Goal: Task Accomplishment & Management: Use online tool/utility

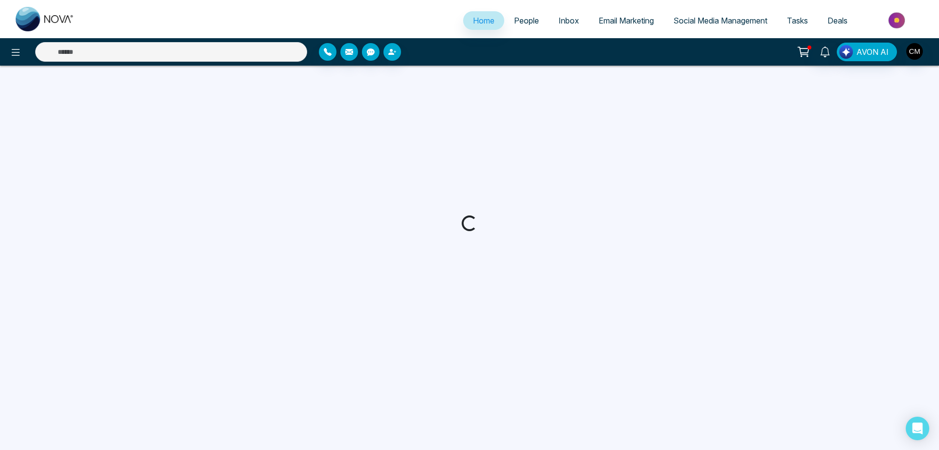
select select "*"
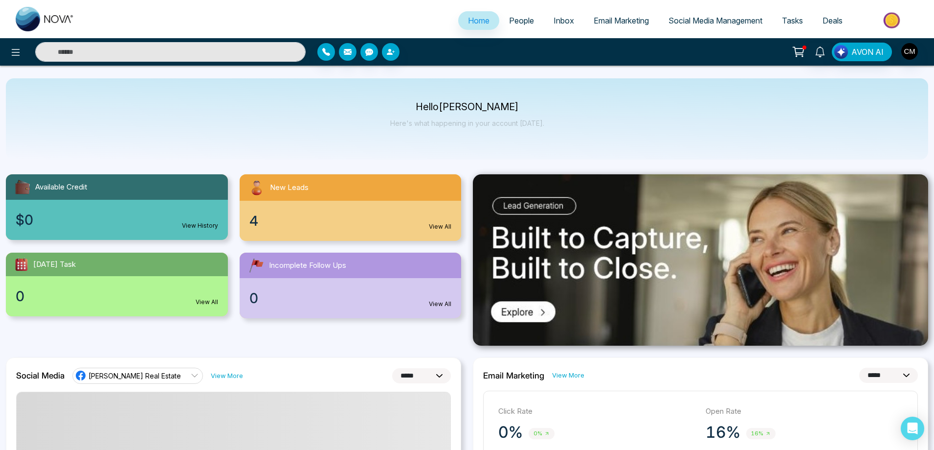
click at [613, 21] on span "Email Marketing" at bounding box center [621, 21] width 55 height 10
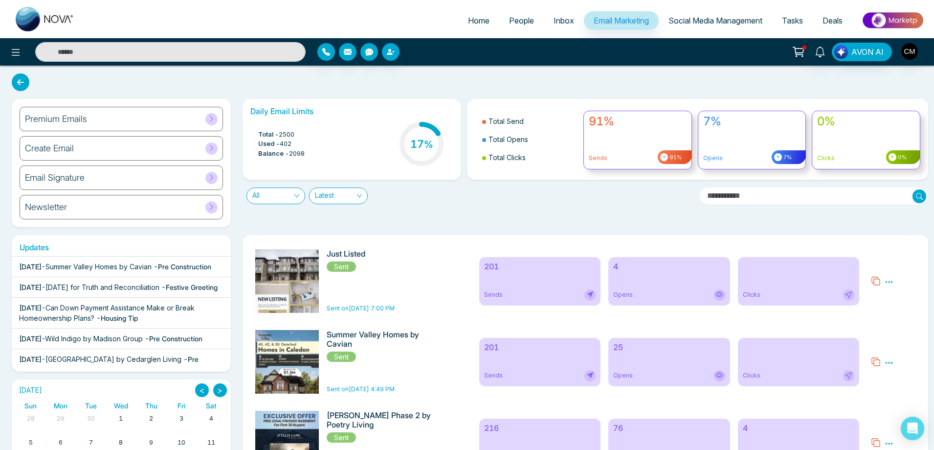
click at [524, 277] on div "201 Sends" at bounding box center [540, 281] width 122 height 48
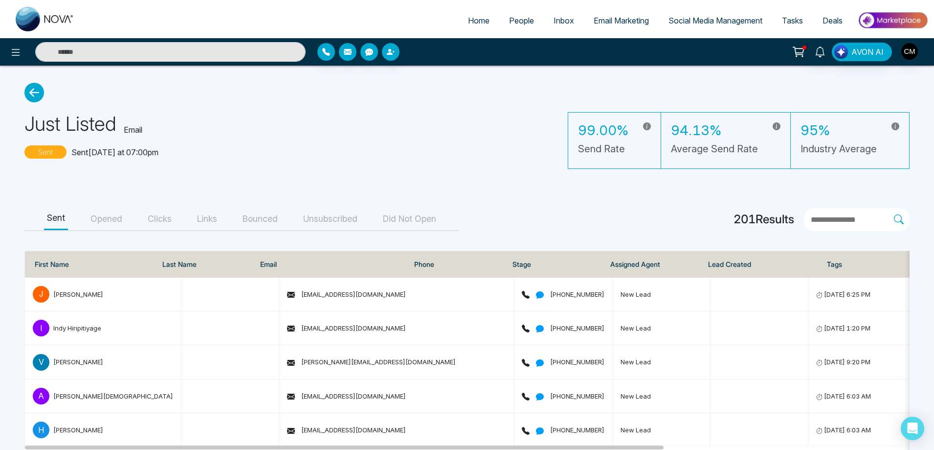
click at [109, 223] on button "Opened" at bounding box center [107, 219] width 38 height 22
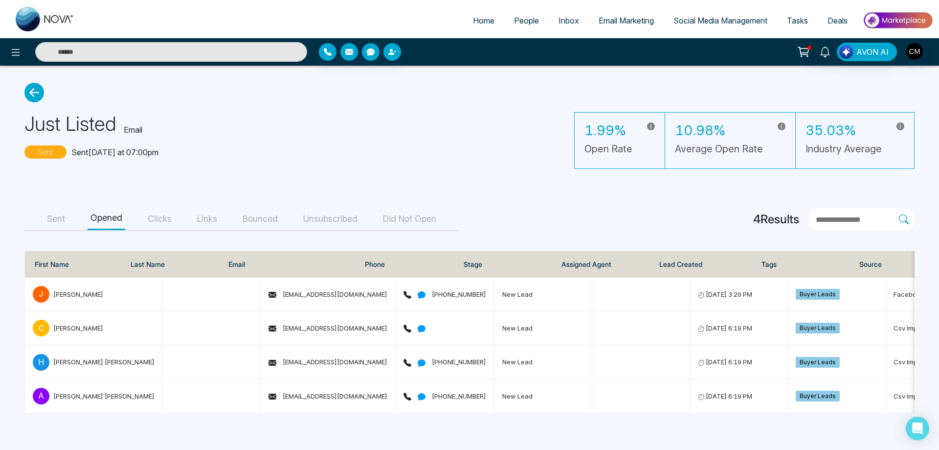
click at [168, 218] on button "Clicks" at bounding box center [160, 219] width 30 height 22
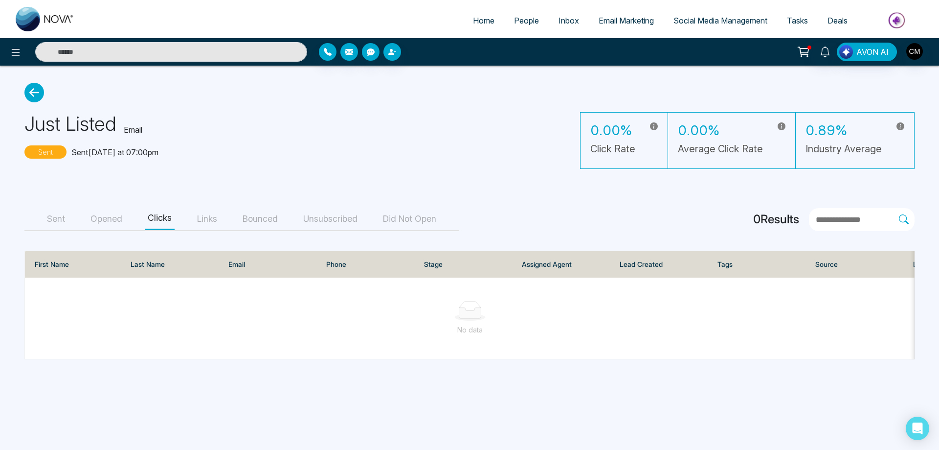
click at [201, 218] on button "Links" at bounding box center [207, 219] width 26 height 22
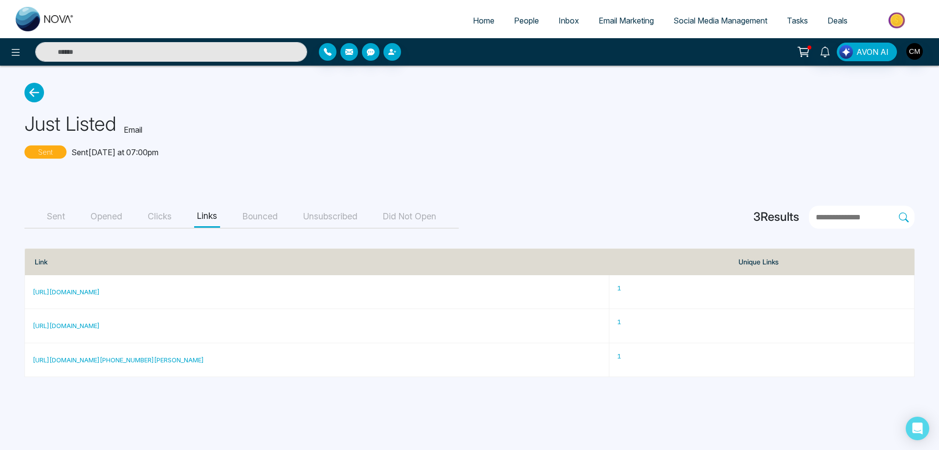
click at [251, 219] on button "Bounced" at bounding box center [260, 216] width 41 height 22
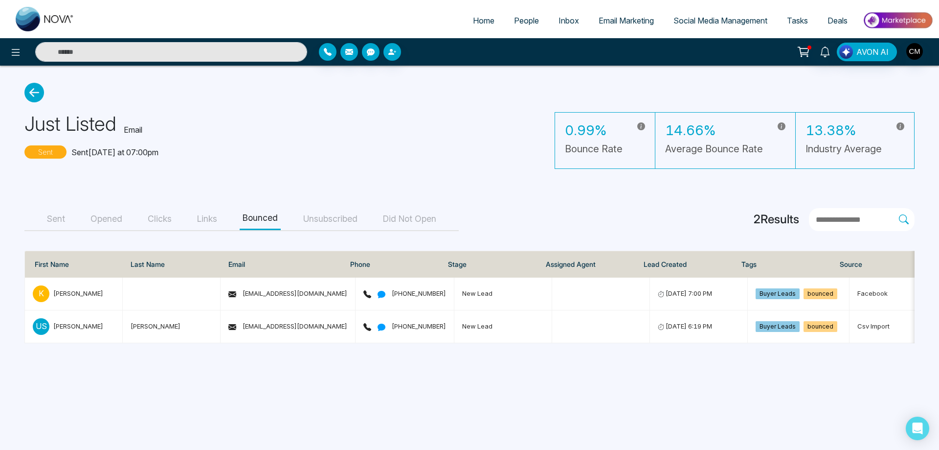
drag, startPoint x: 659, startPoint y: 348, endPoint x: 720, endPoint y: 346, distance: 60.2
click at [720, 346] on main "Just Listed Email Sent Sent [DATE] at 07:00pm 0.99% Bounce Rate 14.66% Average …" at bounding box center [469, 213] width 939 height 294
click at [53, 215] on button "Sent" at bounding box center [56, 219] width 24 height 22
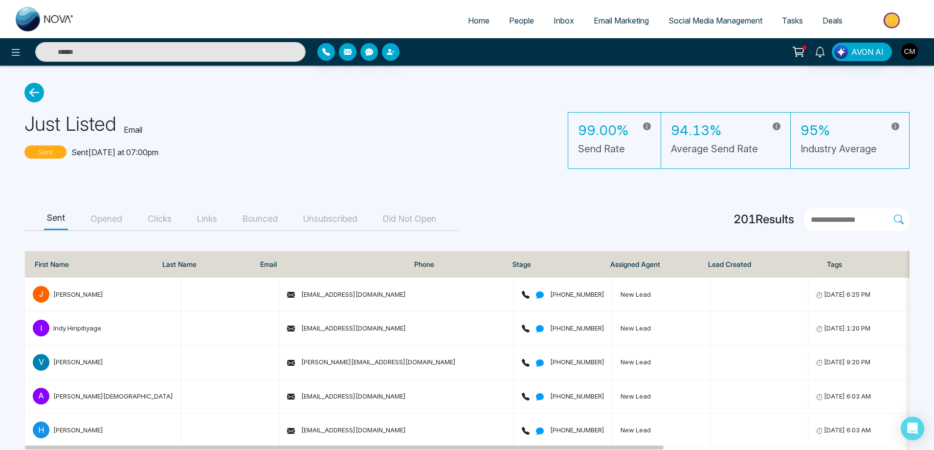
click at [319, 219] on button "Unsubscribed" at bounding box center [330, 219] width 60 height 22
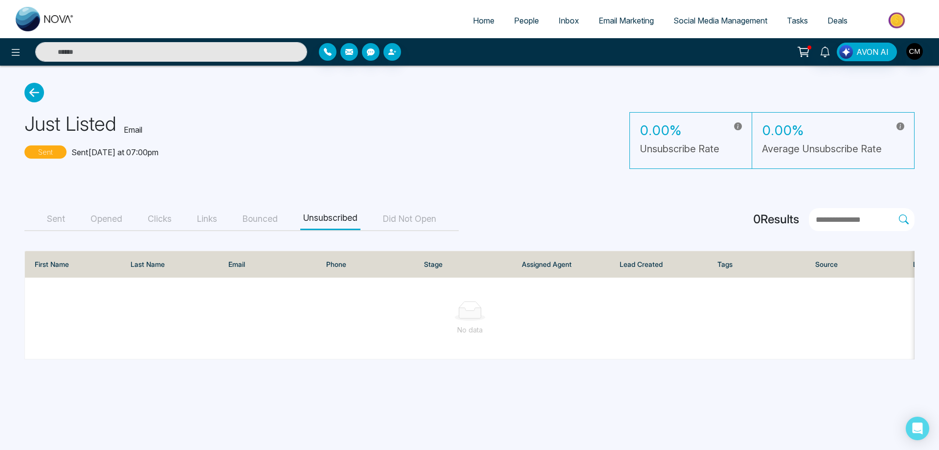
click at [620, 28] on link "Email Marketing" at bounding box center [626, 20] width 75 height 19
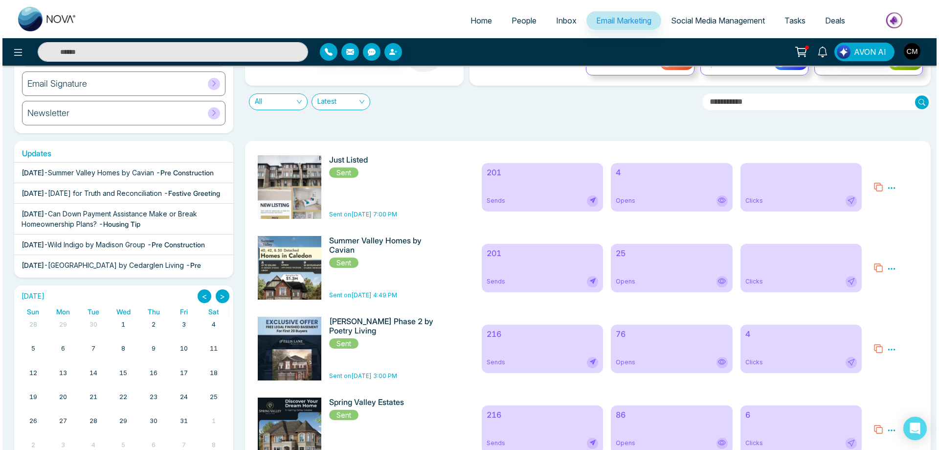
scroll to position [98, 0]
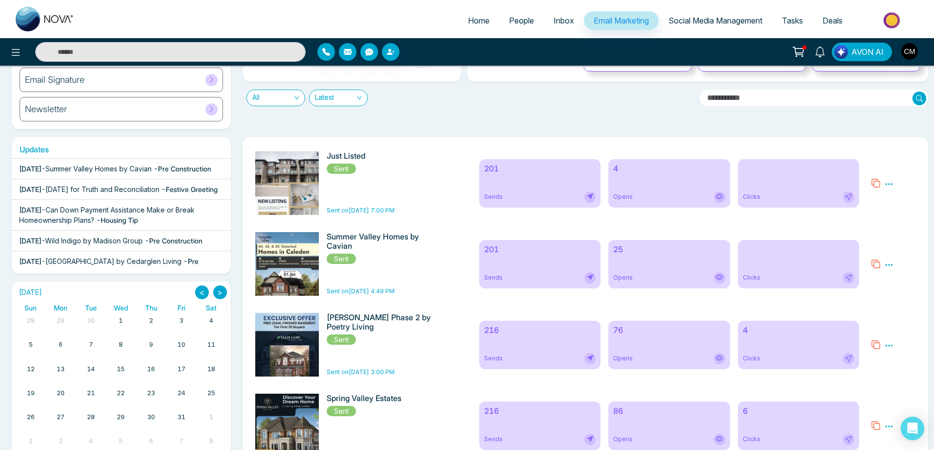
click at [885, 184] on icon at bounding box center [889, 184] width 9 height 9
click at [895, 199] on span "Preview" at bounding box center [906, 198] width 26 height 8
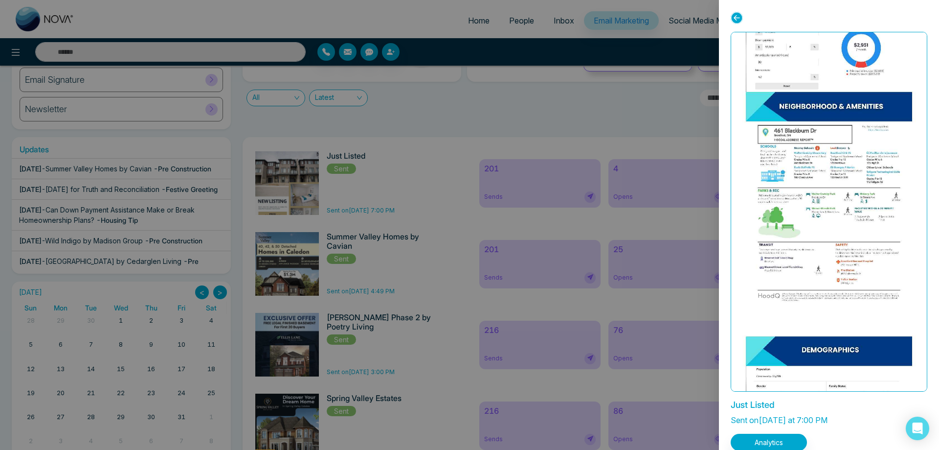
scroll to position [573, 0]
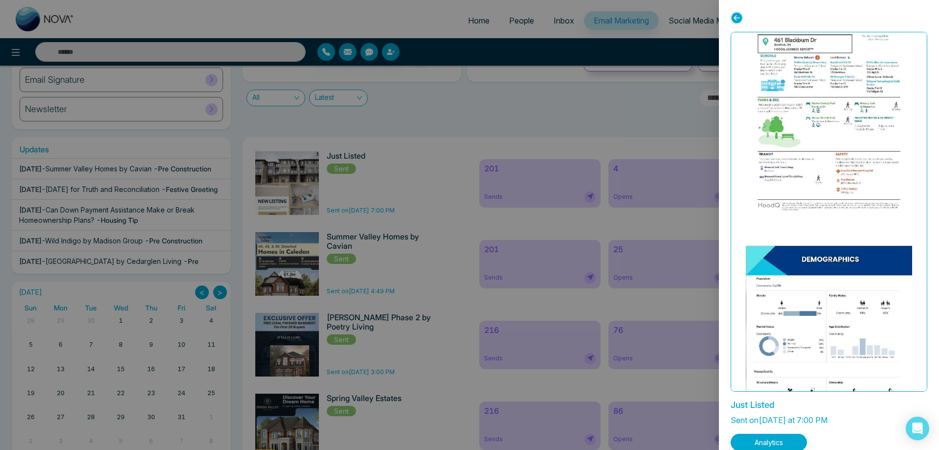
click at [675, 206] on div at bounding box center [469, 225] width 939 height 450
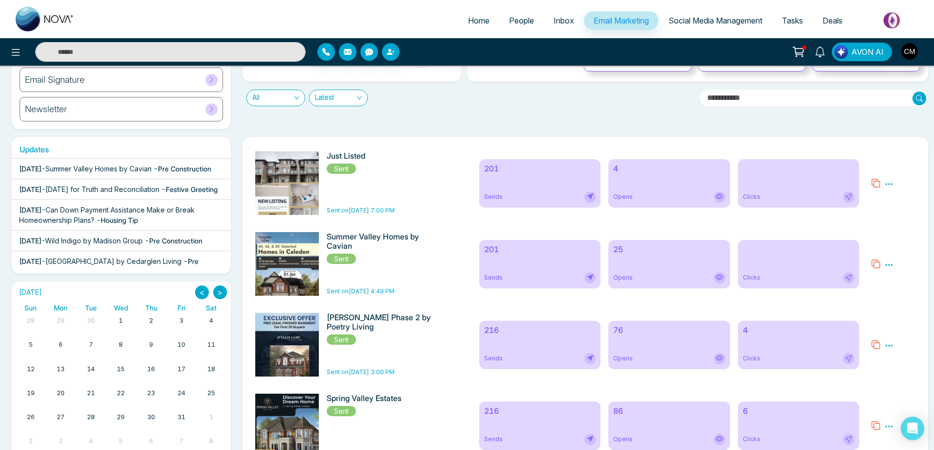
click at [892, 261] on icon at bounding box center [889, 264] width 9 height 9
click at [896, 278] on span "Preview" at bounding box center [906, 279] width 26 height 8
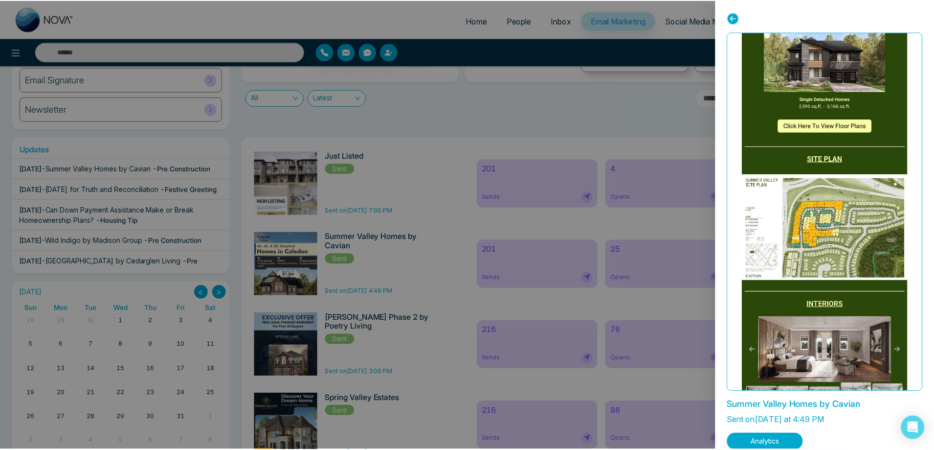
scroll to position [796, 0]
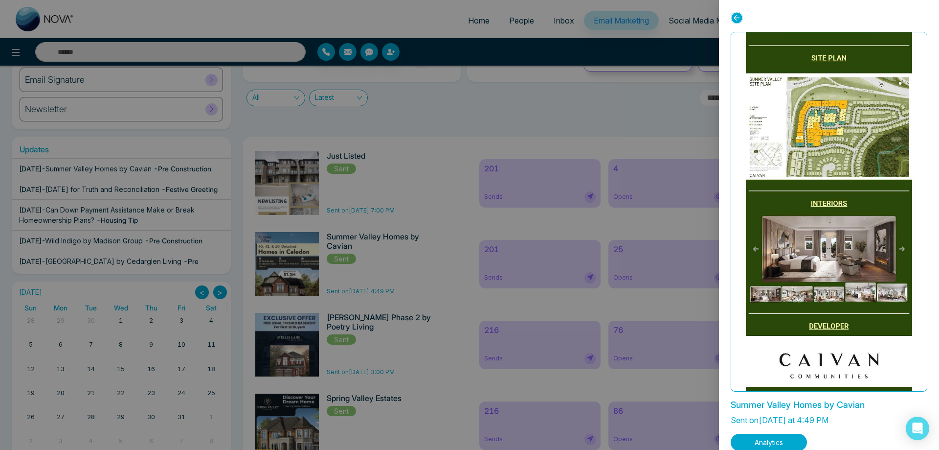
click at [449, 158] on div at bounding box center [469, 225] width 939 height 450
